Goal: Information Seeking & Learning: Learn about a topic

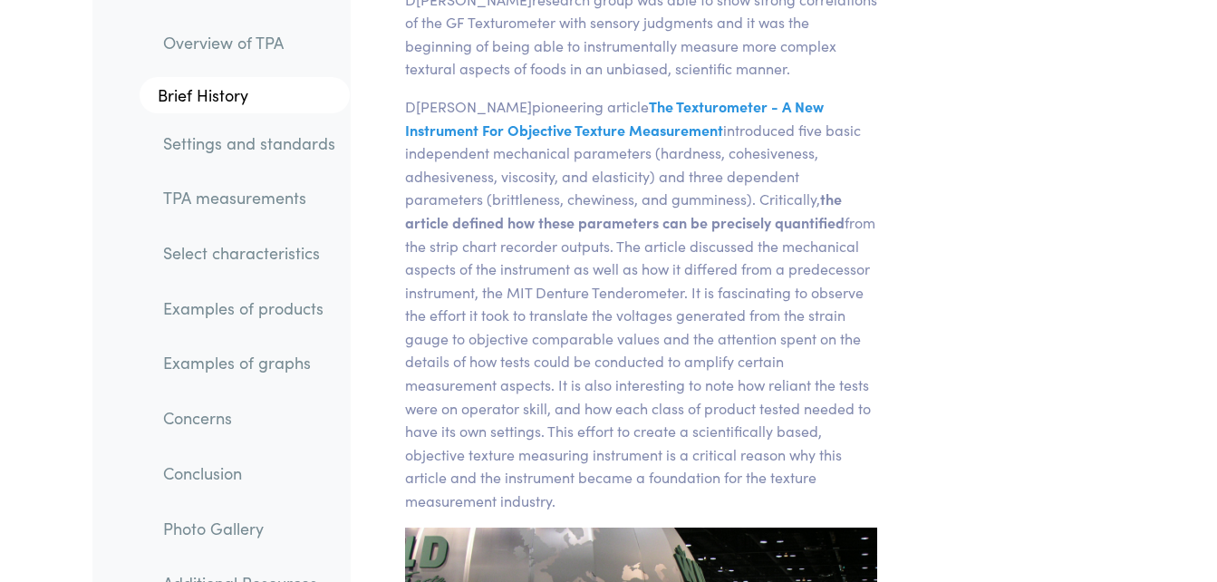
scroll to position [2149, 0]
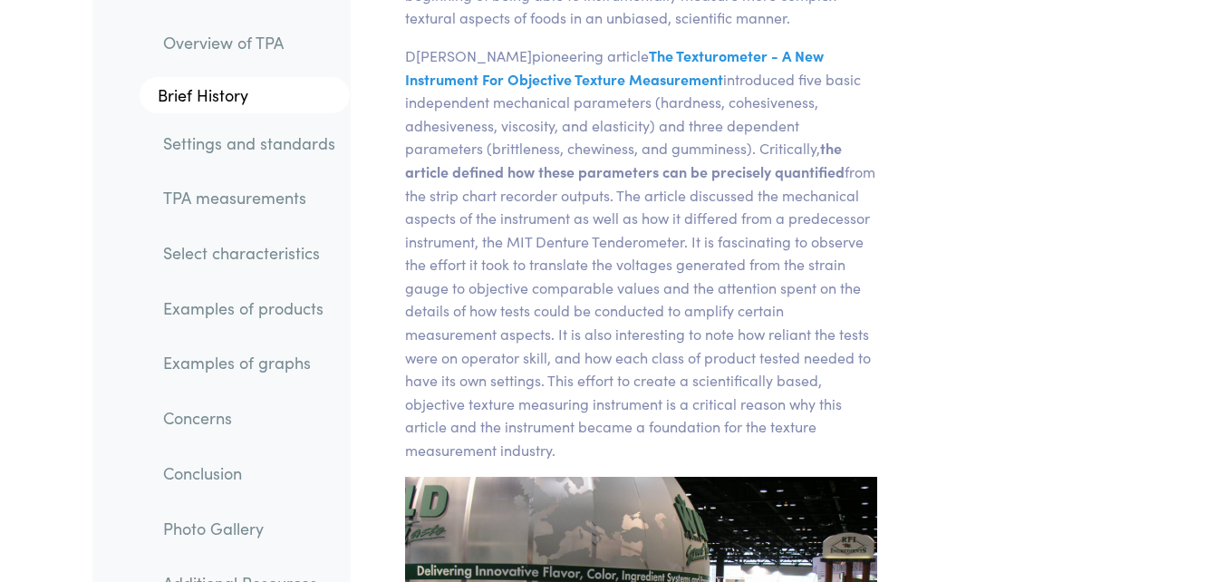
click at [297, 140] on link "Settings and standards" at bounding box center [249, 142] width 201 height 42
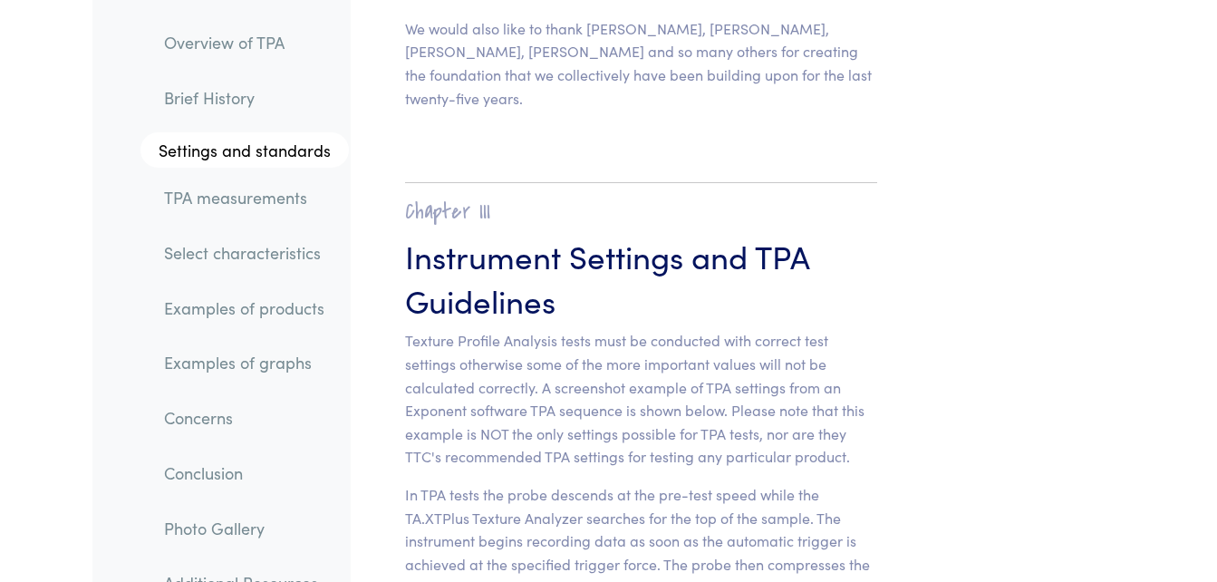
scroll to position [7653, 0]
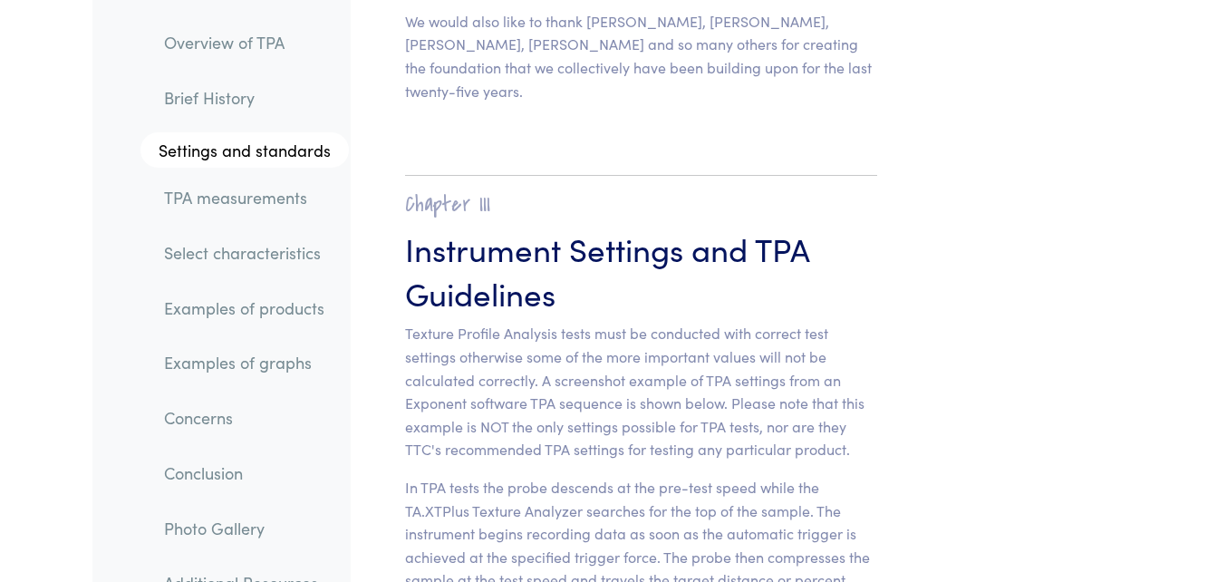
click at [267, 198] on link "TPA measurements" at bounding box center [248, 198] width 199 height 42
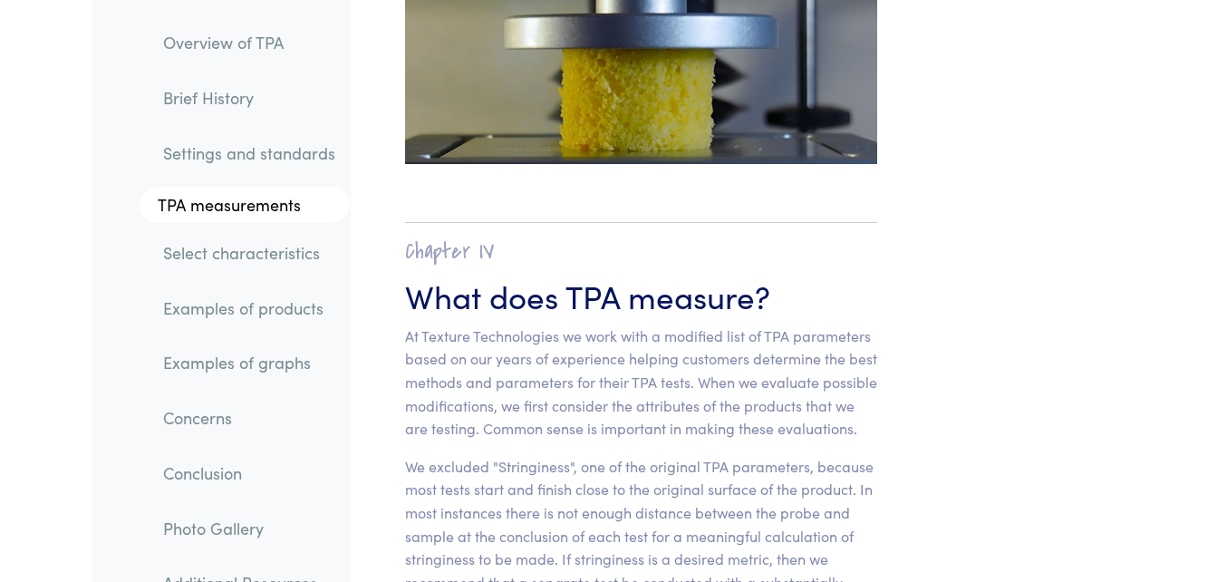
scroll to position [12806, 0]
